Goal: Task Accomplishment & Management: Manage account settings

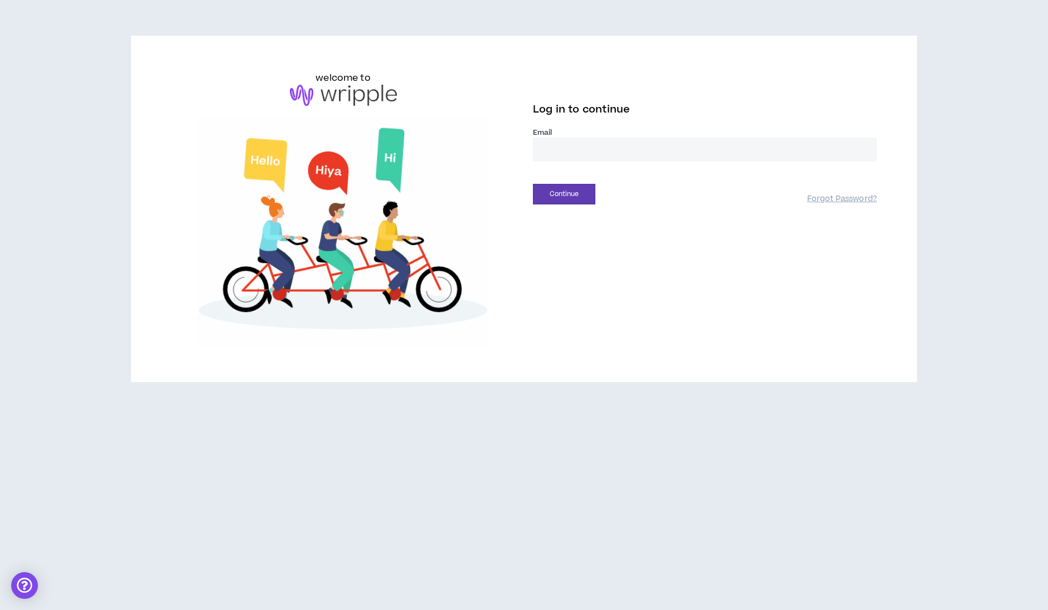
click at [558, 174] on div "Email *" at bounding box center [705, 152] width 344 height 48
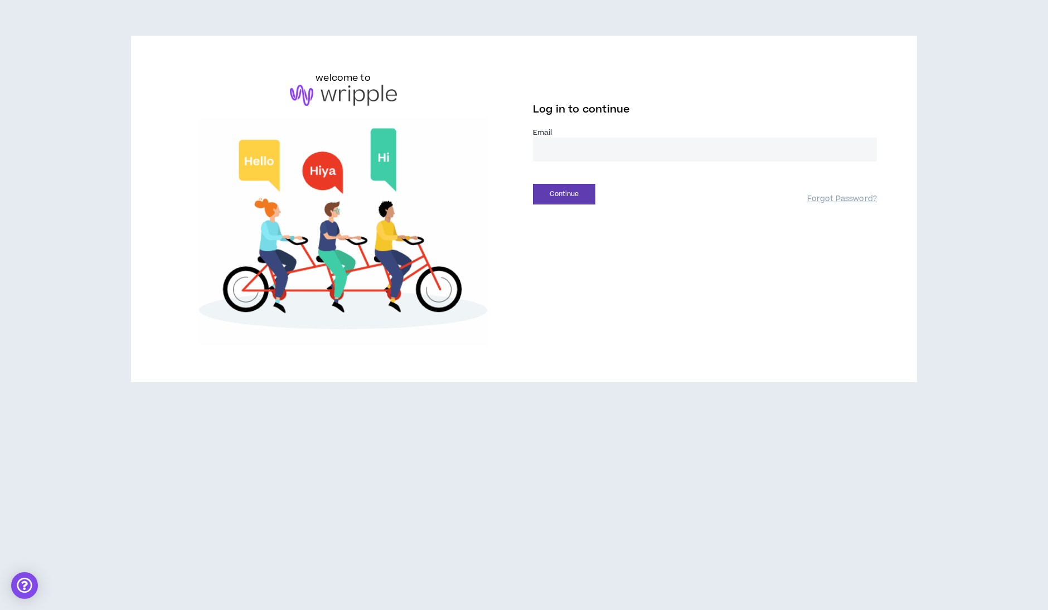
click at [571, 149] on input "email" at bounding box center [705, 150] width 344 height 24
type input "**********"
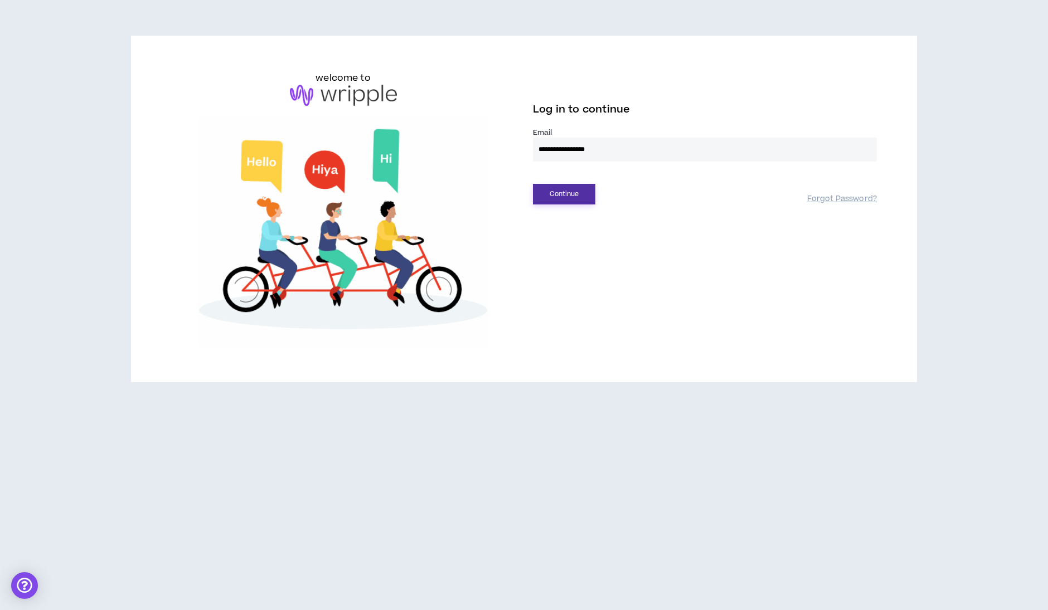
click at [569, 192] on button "Continue" at bounding box center [564, 194] width 62 height 21
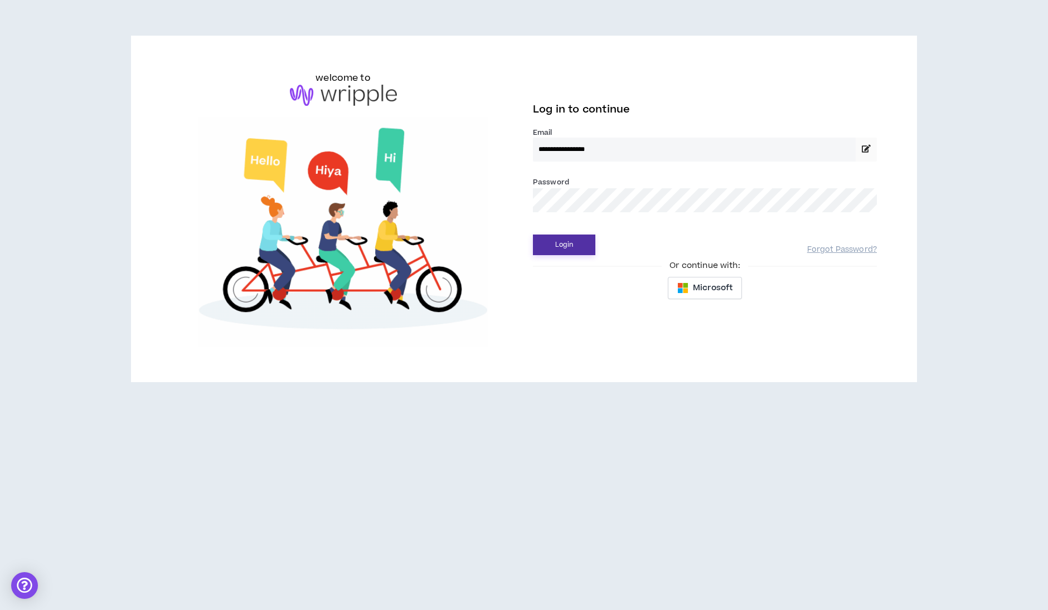
click at [575, 238] on button "Login" at bounding box center [564, 245] width 62 height 21
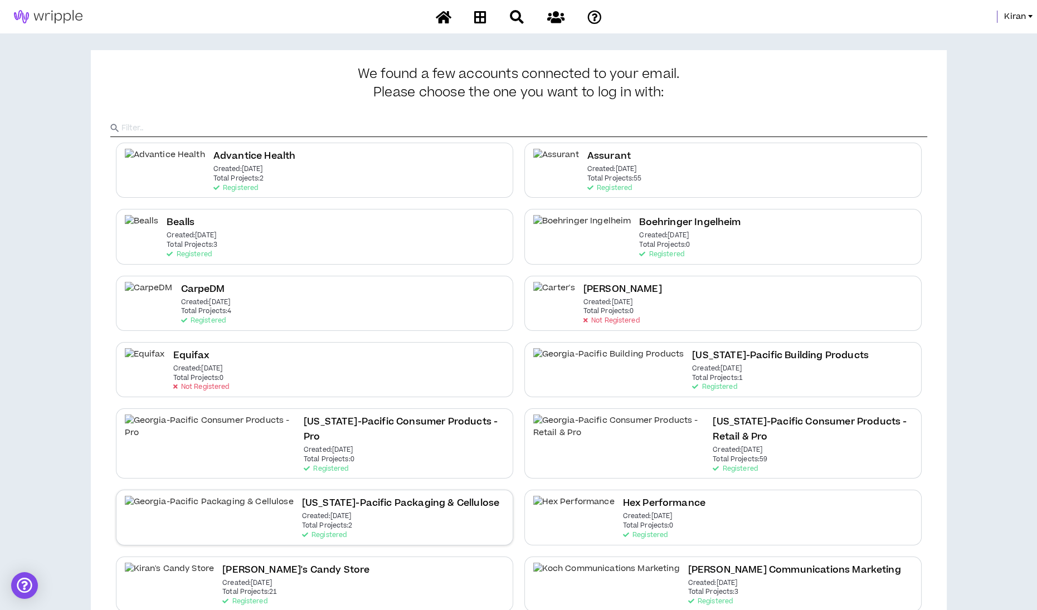
click at [302, 496] on div "[US_STATE]-Pacific Packaging & Cellulose Created: [DATE] Total Projects: 2 Regi…" at bounding box center [400, 517] width 197 height 43
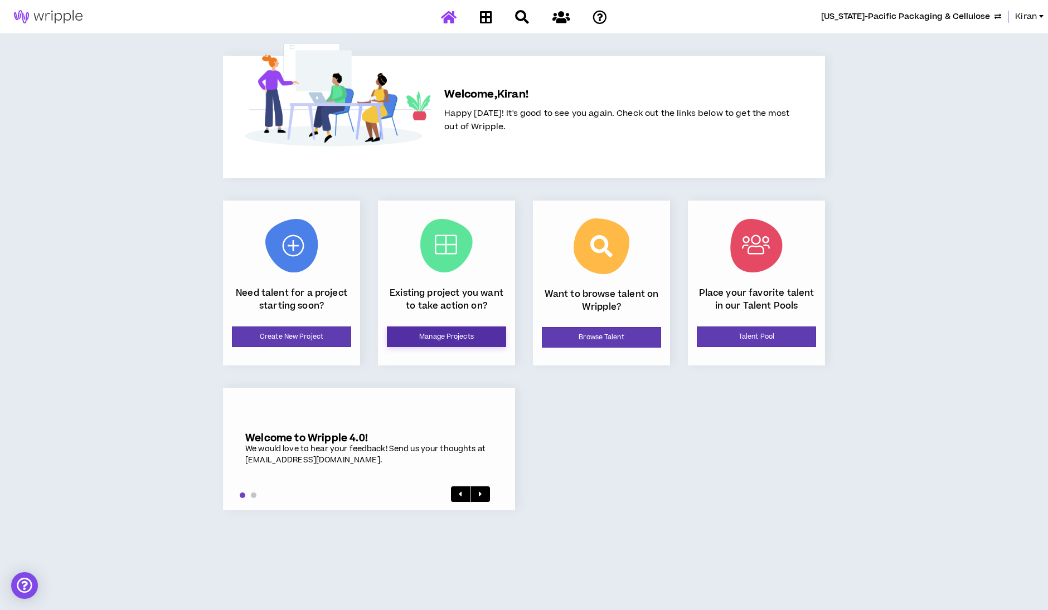
click at [415, 335] on link "Manage Projects" at bounding box center [446, 337] width 119 height 21
